Goal: Task Accomplishment & Management: Manage account settings

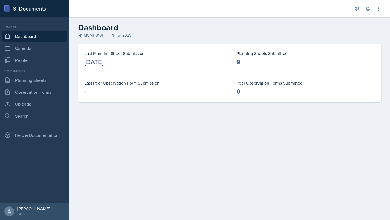
click at [103, 62] on div "[DATE]" at bounding box center [94, 62] width 19 height 9
click at [29, 82] on link "Planning Sheets" at bounding box center [34, 80] width 65 height 11
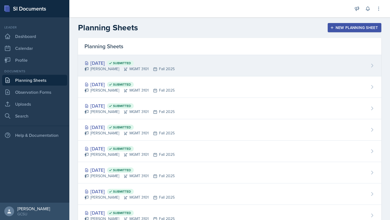
click at [115, 61] on div "[DATE] Submitted" at bounding box center [130, 62] width 90 height 7
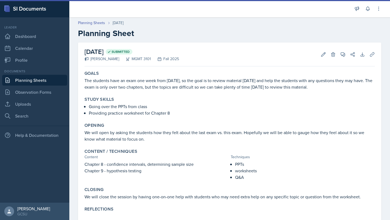
scroll to position [15, 0]
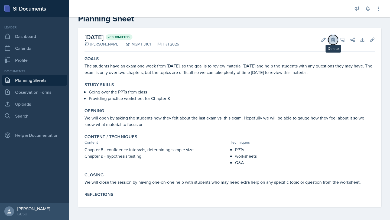
click at [328, 39] on button "Delete" at bounding box center [333, 40] width 10 height 10
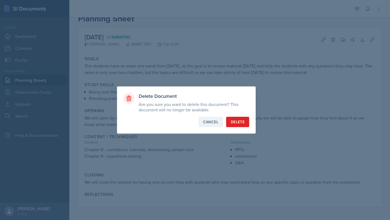
click at [205, 123] on div "Cancel" at bounding box center [210, 121] width 15 height 5
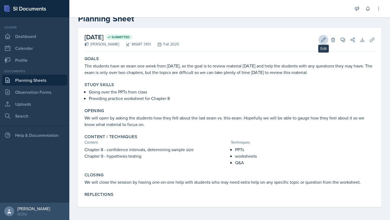
drag, startPoint x: 205, startPoint y: 123, endPoint x: 323, endPoint y: 39, distance: 144.3
click at [323, 39] on div "[DATE] Submitted [PERSON_NAME] MGMT 3101 Fall 2025 Edit Delete View Comments Co…" at bounding box center [229, 117] width 303 height 179
click at [323, 39] on icon at bounding box center [324, 40] width 4 height 4
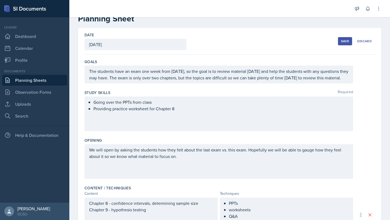
scroll to position [154, 0]
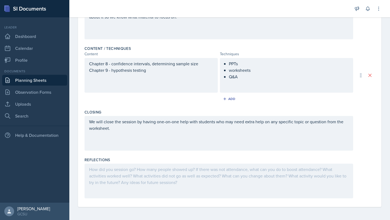
click at [129, 192] on div at bounding box center [219, 181] width 269 height 35
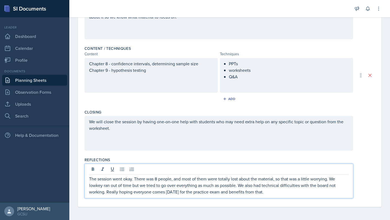
scroll to position [0, 0]
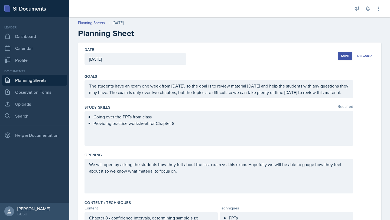
click at [346, 55] on div "Save" at bounding box center [345, 56] width 8 height 4
